Goal: Information Seeking & Learning: Learn about a topic

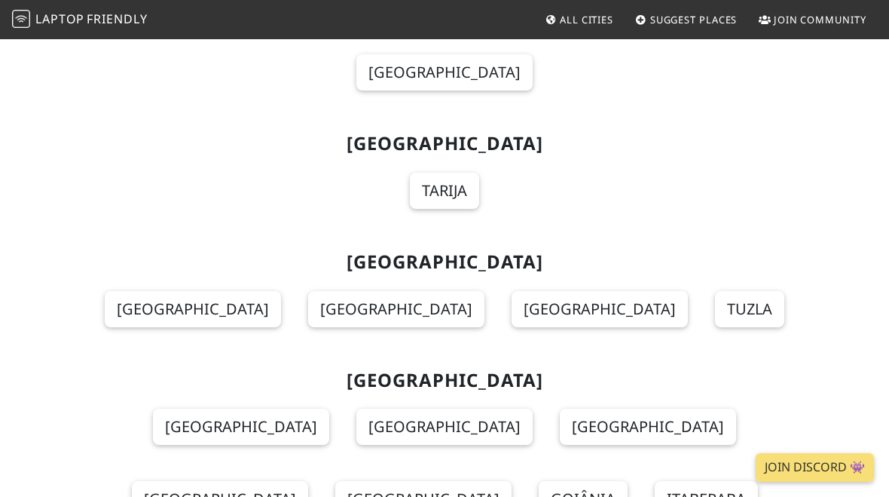
scroll to position [1806, 0]
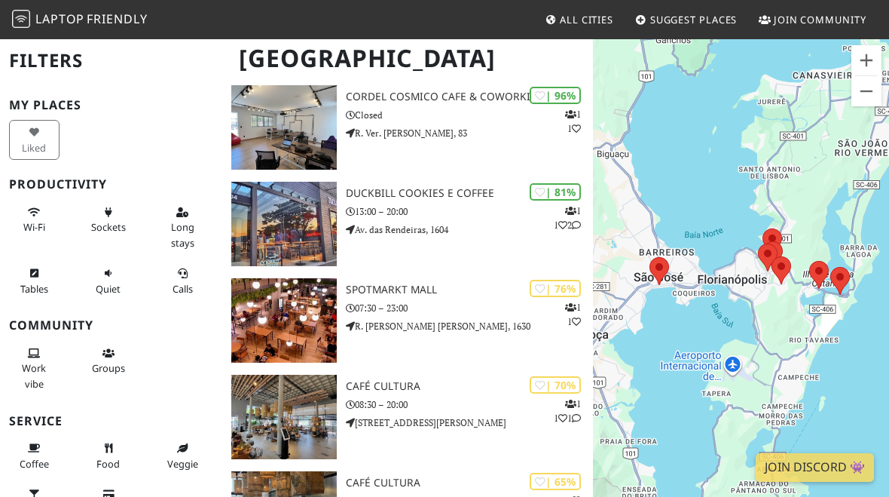
scroll to position [101, 0]
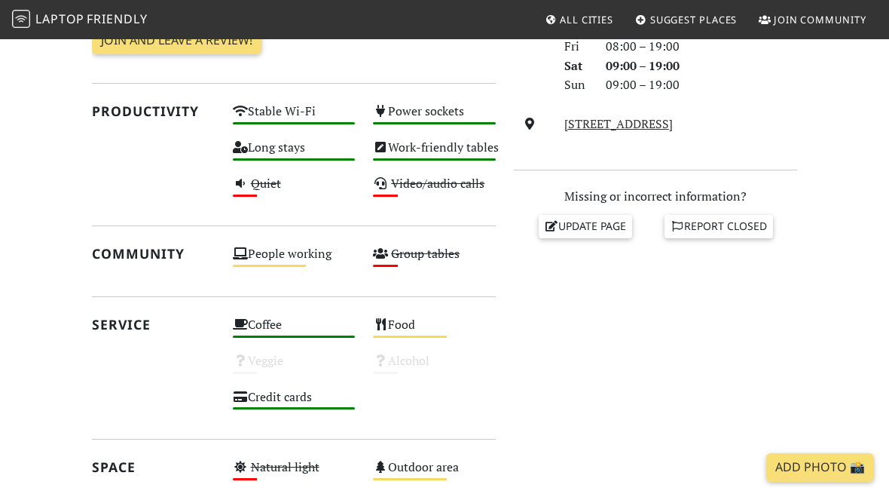
scroll to position [466, 0]
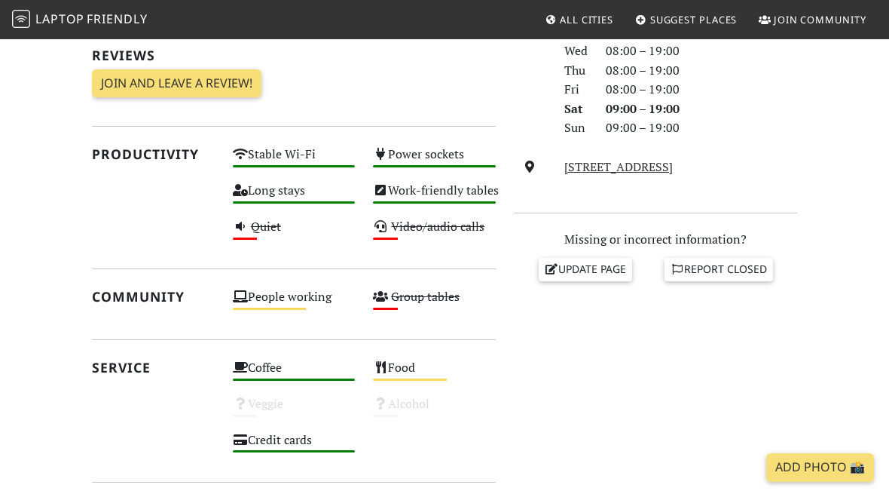
click at [738, 272] on link "Report closed" at bounding box center [719, 269] width 108 height 23
